Goal: Find specific page/section: Find specific page/section

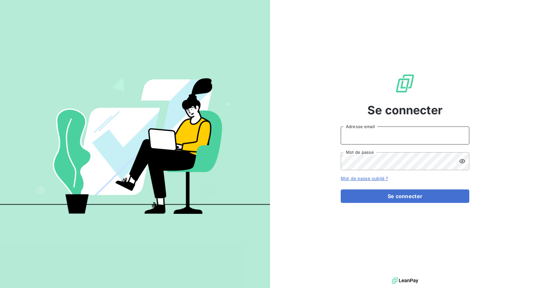
click at [403, 133] on input "Adresse email" at bounding box center [405, 136] width 129 height 18
type input "n"
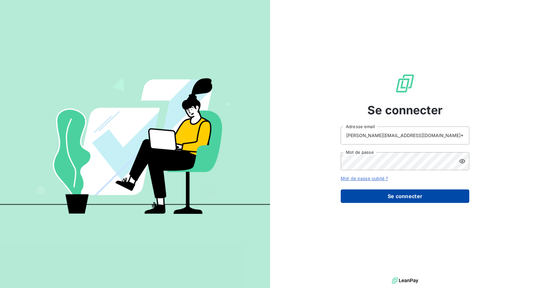
click at [427, 194] on button "Se connecter" at bounding box center [405, 197] width 129 height 14
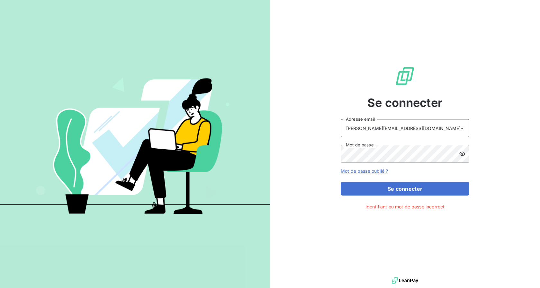
click at [419, 123] on input "[PERSON_NAME][EMAIL_ADDRESS][DOMAIN_NAME]*" at bounding box center [405, 128] width 129 height 18
type input "[PERSON_NAME][EMAIL_ADDRESS][DOMAIN_NAME]"
click at [394, 193] on button "Se connecter" at bounding box center [405, 189] width 129 height 14
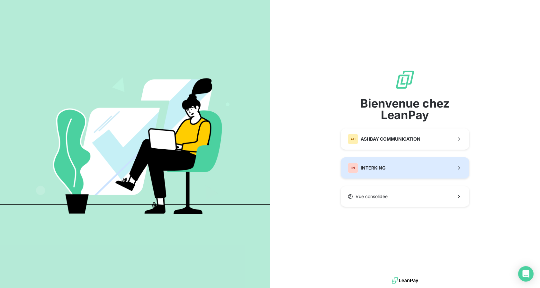
click at [388, 168] on button "IN INTERKING" at bounding box center [405, 168] width 129 height 21
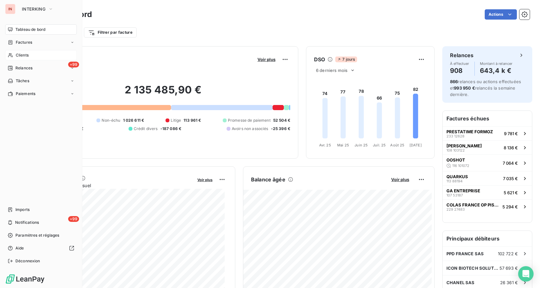
click at [22, 55] on span "Clients" at bounding box center [22, 55] width 13 height 6
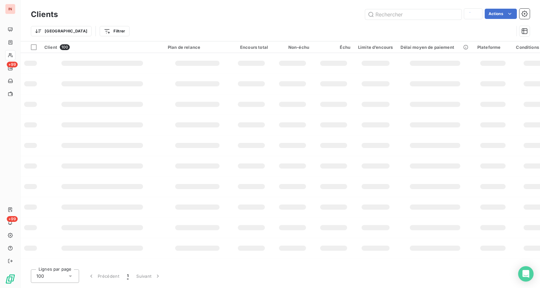
type input "lcs inter"
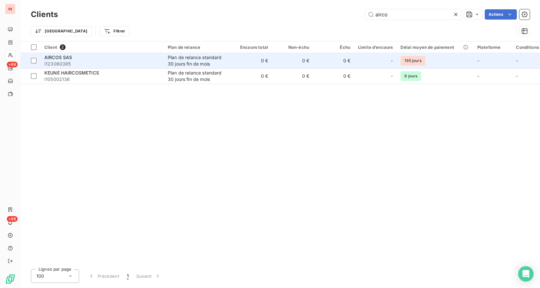
type input "airco"
click at [227, 64] on div "Plan de relance standard 30 jours fin de mois" at bounding box center [197, 60] width 59 height 13
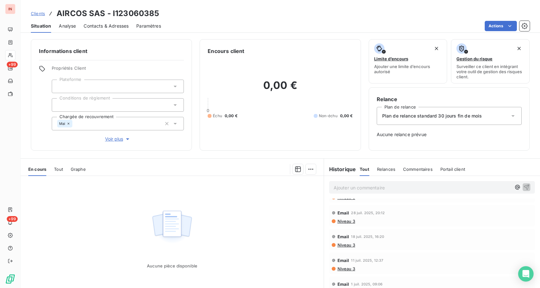
scroll to position [274, 0]
click at [61, 170] on span "Tout" at bounding box center [58, 169] width 9 height 5
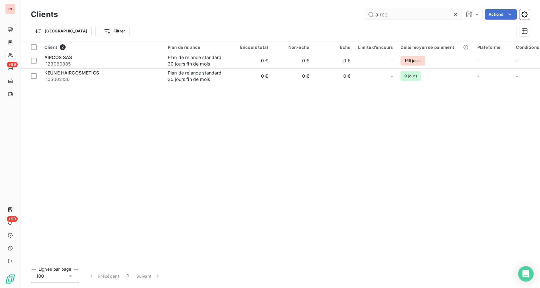
drag, startPoint x: 406, startPoint y: 14, endPoint x: 320, endPoint y: 15, distance: 85.9
click at [365, 15] on input "airco" at bounding box center [413, 14] width 96 height 10
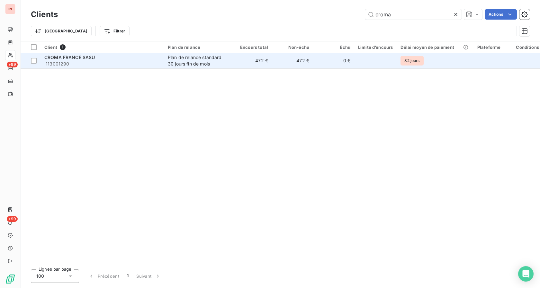
type input "croma"
click at [193, 63] on div "Plan de relance standard 30 jours fin de mois" at bounding box center [197, 60] width 59 height 13
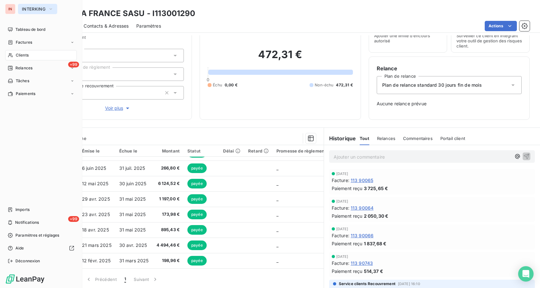
click at [36, 5] on button "INTERKING" at bounding box center [37, 9] width 39 height 10
